Goal: Obtain resource: Obtain resource

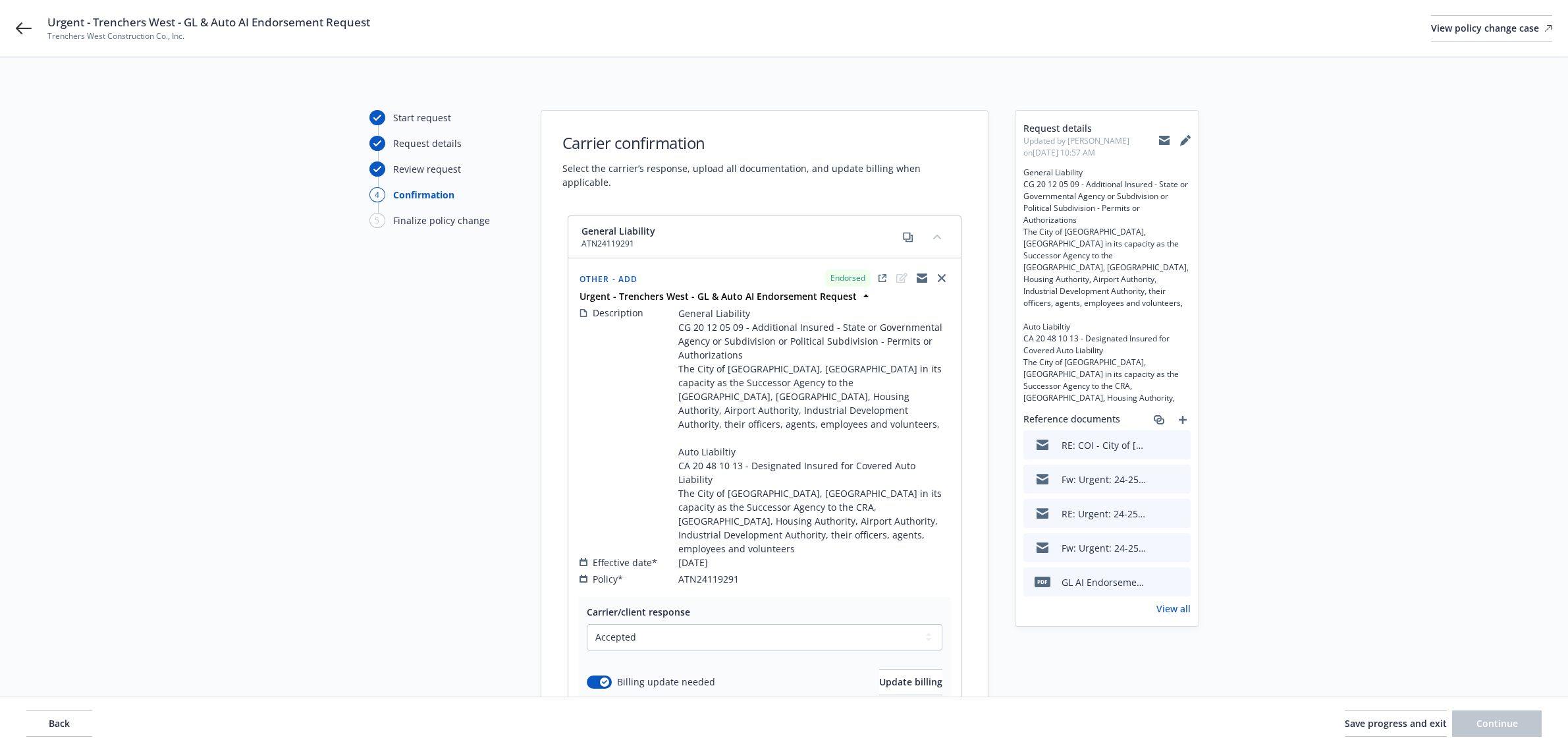
select select "ACCEPTED"
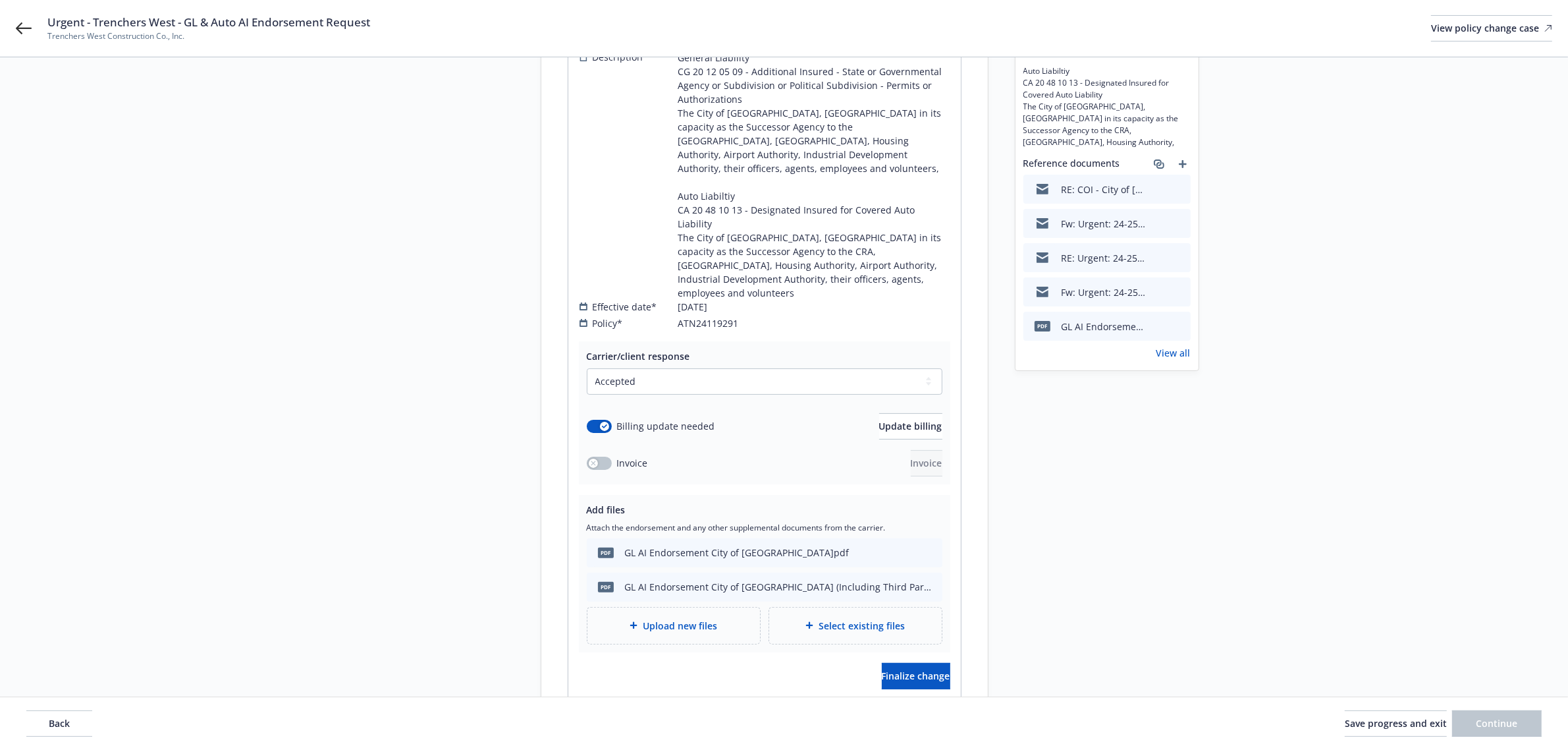
scroll to position [247, 0]
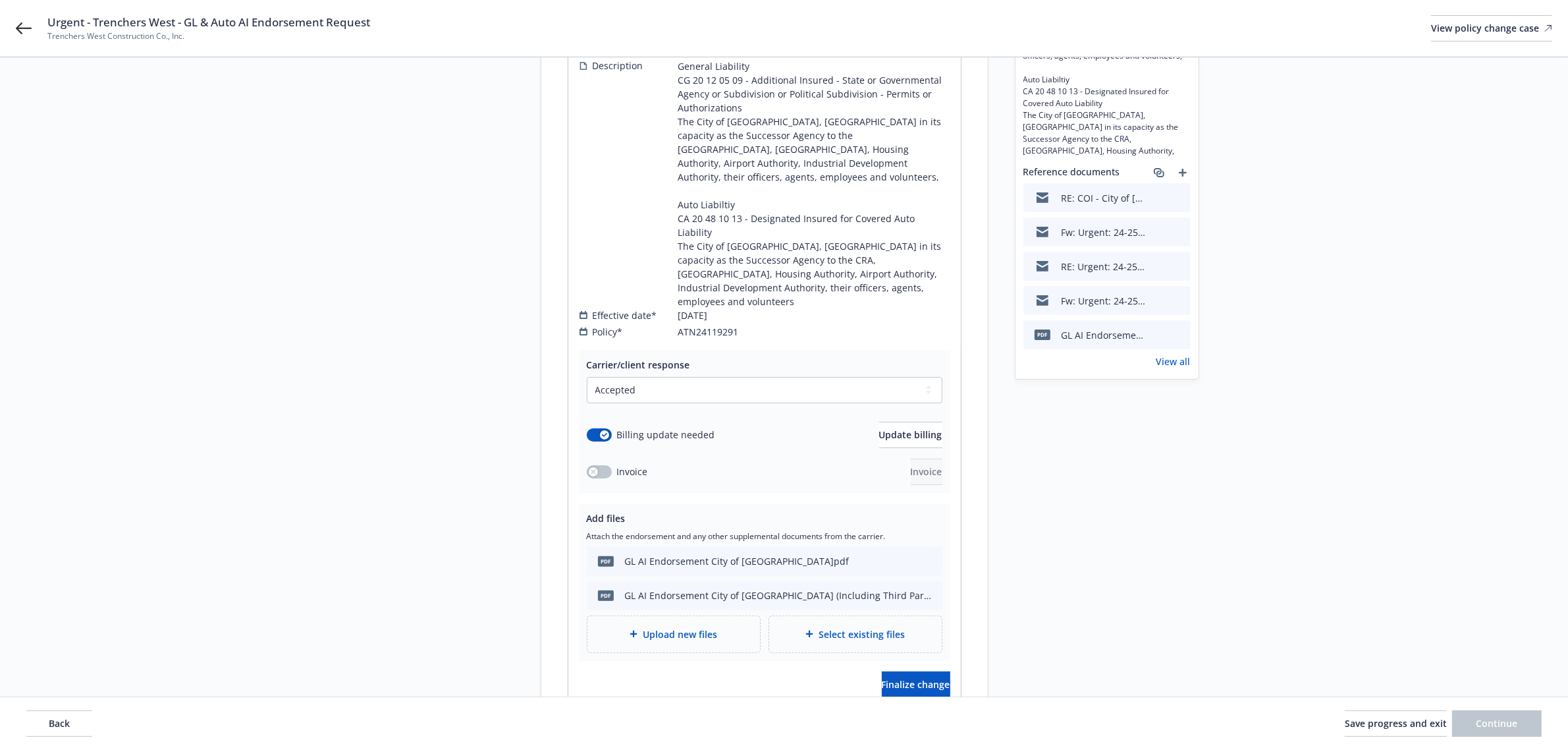
click at [1179, 366] on link "View all" at bounding box center [1174, 361] width 34 height 14
